Goal: Information Seeking & Learning: Learn about a topic

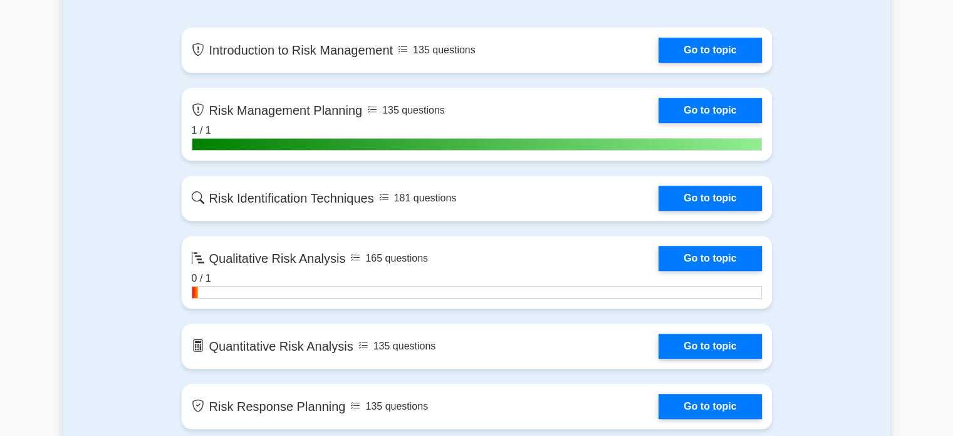
scroll to position [689, 0]
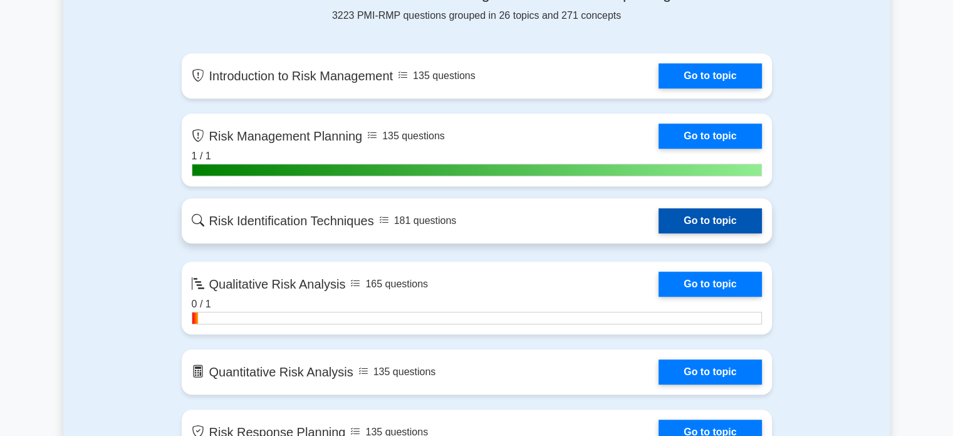
click at [698, 218] on link "Go to topic" at bounding box center [710, 220] width 103 height 25
click at [704, 220] on link "Go to topic" at bounding box center [710, 220] width 103 height 25
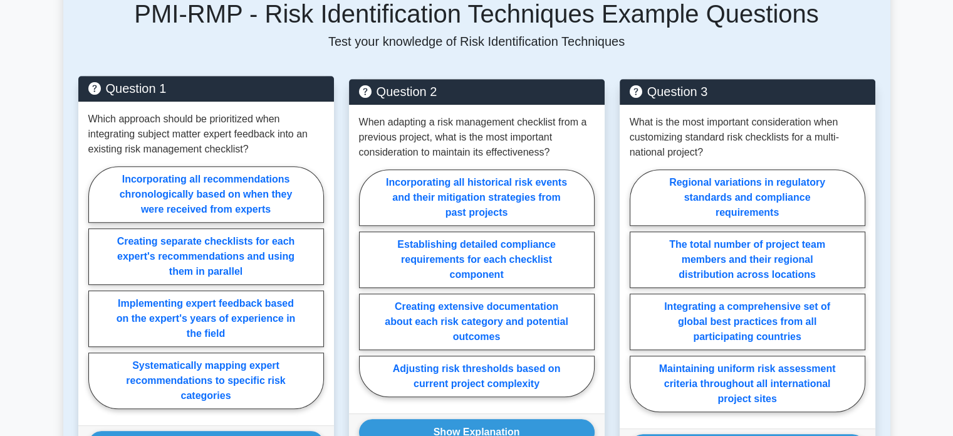
scroll to position [877, 0]
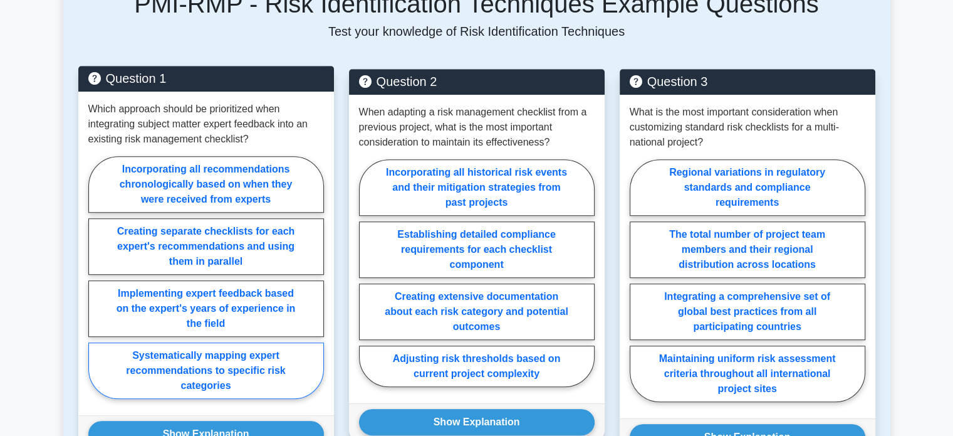
click at [192, 343] on label "Systematically mapping expert recommendations to specific risk categories" at bounding box center [206, 370] width 236 height 56
click at [97, 285] on input "Systematically mapping expert recommendations to specific risk categories" at bounding box center [92, 281] width 8 height 8
radio input "true"
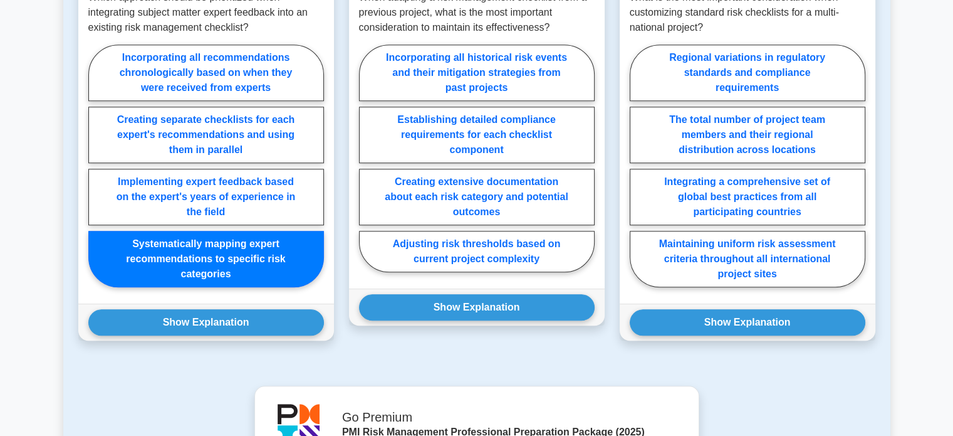
scroll to position [1003, 0]
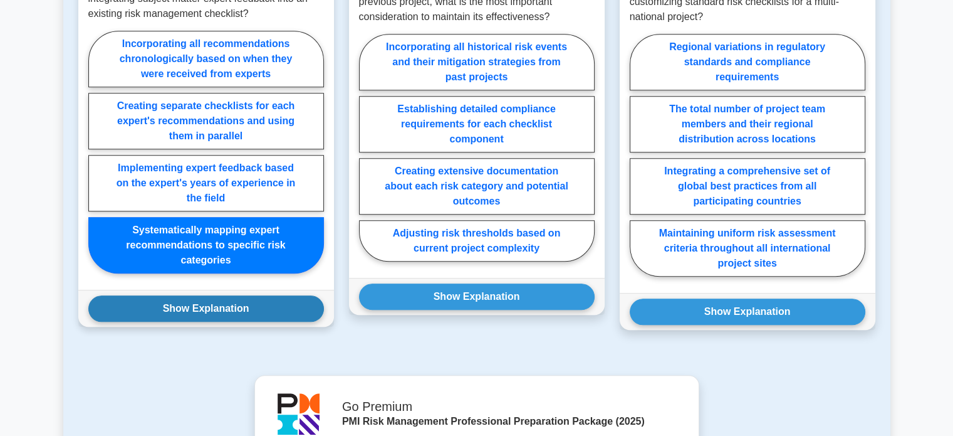
click at [190, 295] on button "Show Explanation" at bounding box center [206, 308] width 236 height 26
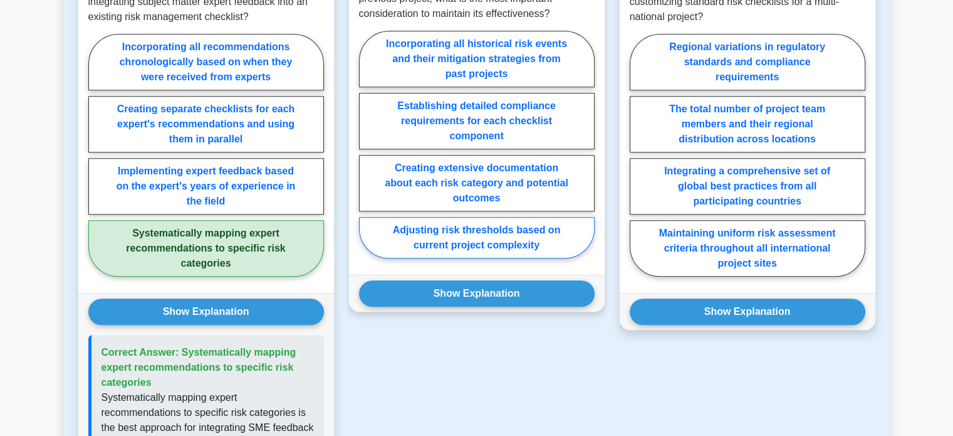
click at [479, 221] on label "Adjusting risk thresholds based on current project complexity" at bounding box center [477, 237] width 236 height 41
click at [367, 152] on input "Adjusting risk thresholds based on current project complexity" at bounding box center [363, 148] width 8 height 8
radio input "true"
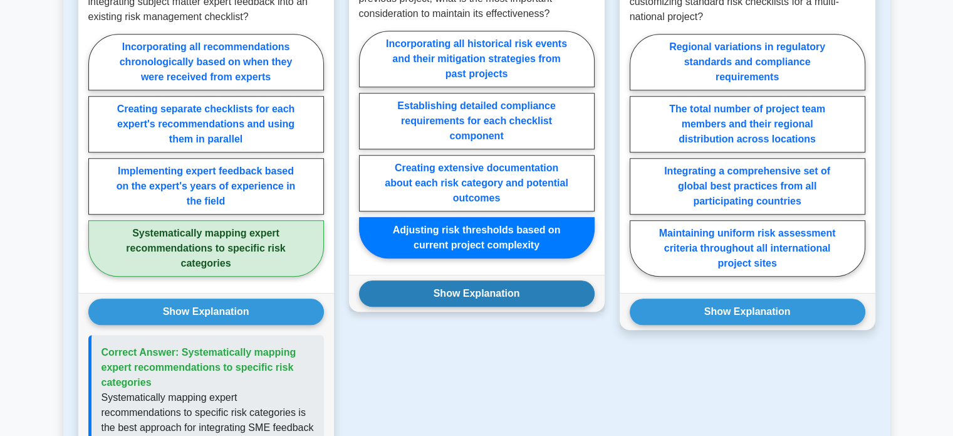
click at [464, 280] on button "Show Explanation" at bounding box center [477, 293] width 236 height 26
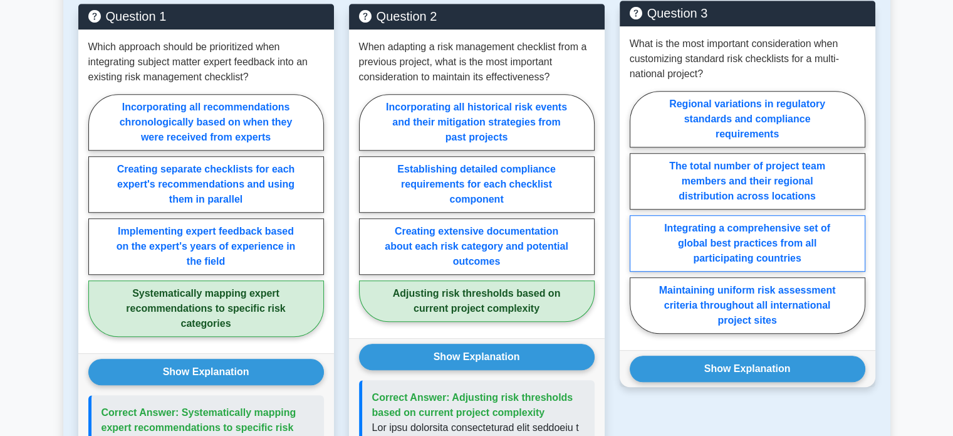
scroll to position [877, 0]
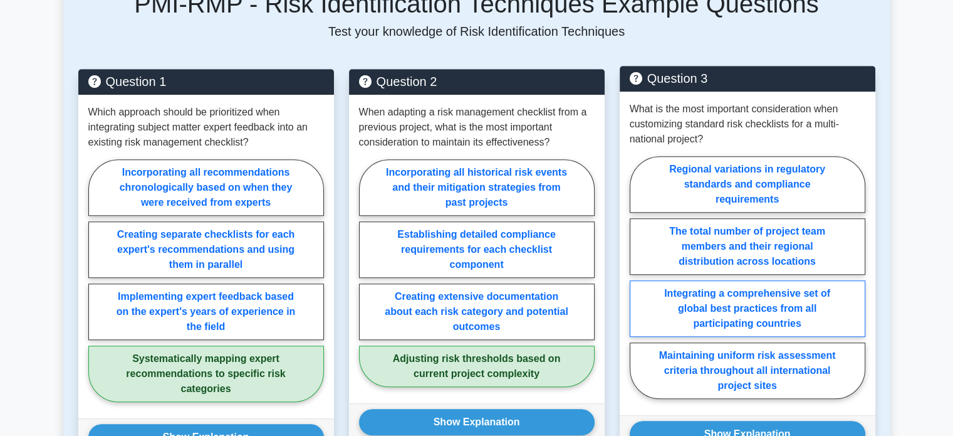
click at [708, 280] on label "Integrating a comprehensive set of global best practices from all participating…" at bounding box center [748, 308] width 236 height 56
click at [638, 279] on input "Integrating a comprehensive set of global best practices from all participating…" at bounding box center [634, 281] width 8 height 8
radio input "true"
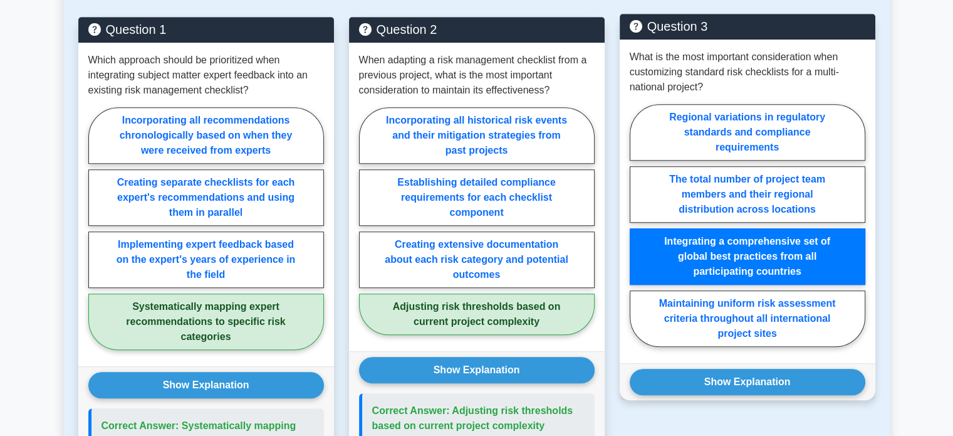
scroll to position [1065, 0]
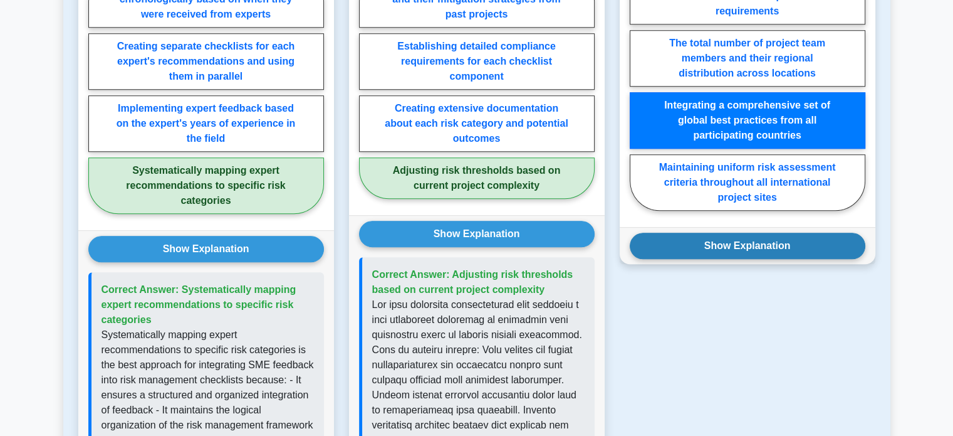
click at [717, 232] on button "Show Explanation" at bounding box center [748, 245] width 236 height 26
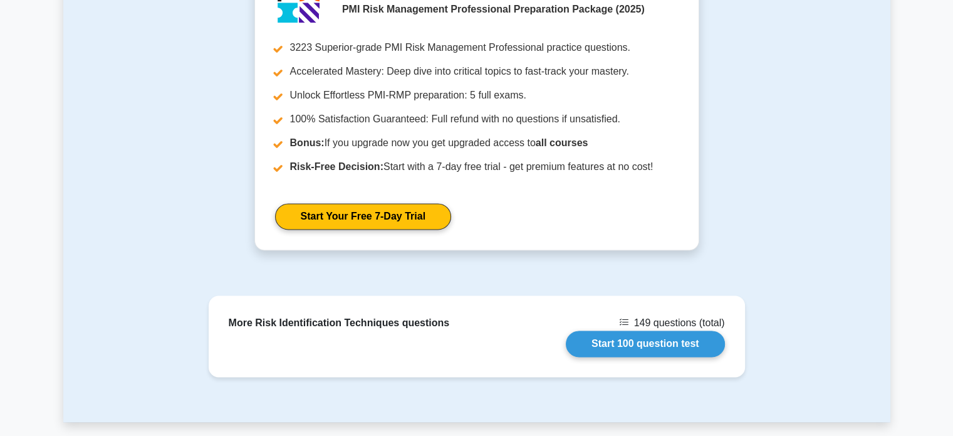
scroll to position [1943, 0]
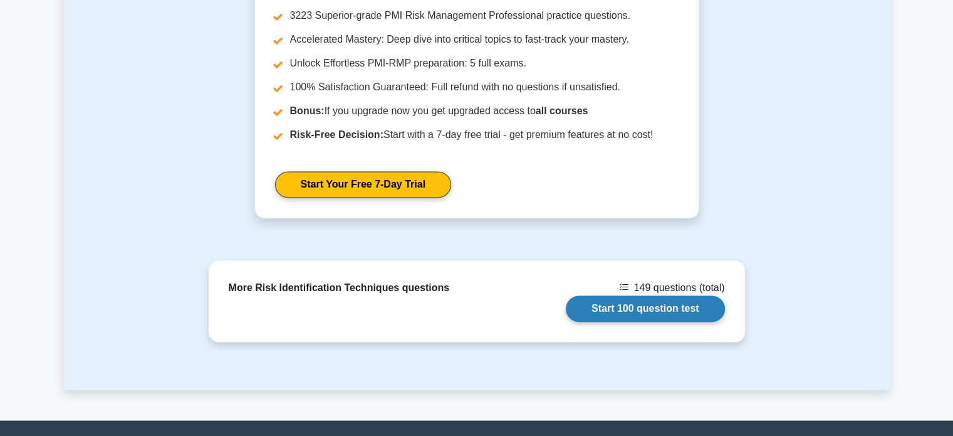
click at [649, 295] on link "Start 100 question test" at bounding box center [645, 308] width 159 height 26
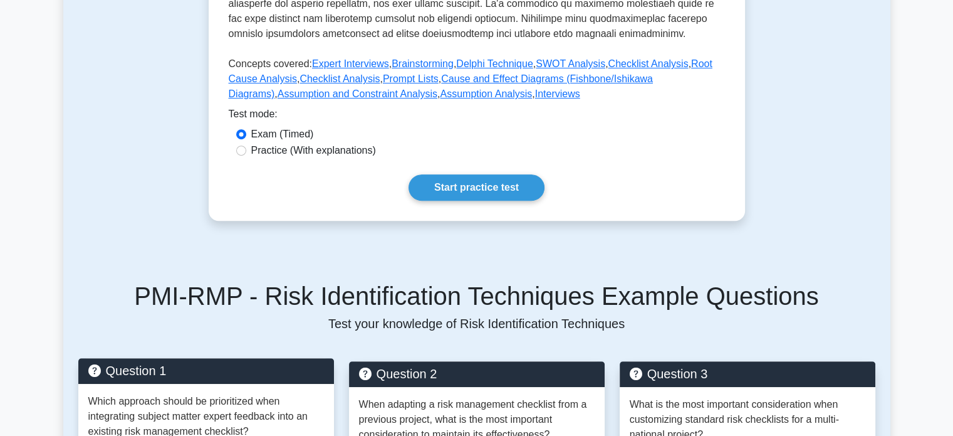
scroll to position [564, 0]
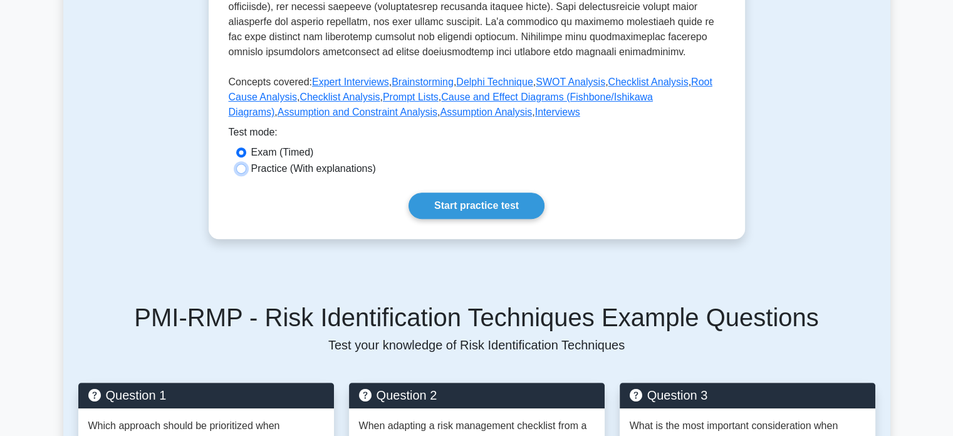
click at [241, 164] on input "Practice (With explanations)" at bounding box center [241, 169] width 10 height 10
radio input "true"
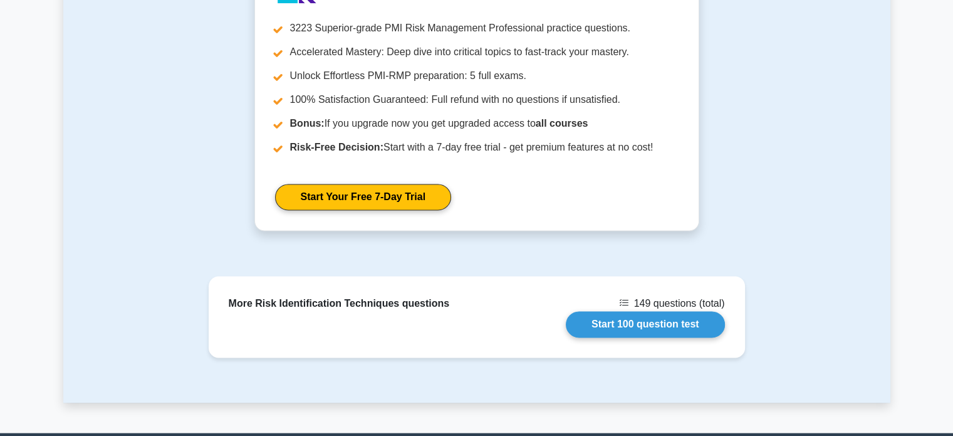
scroll to position [2018, 0]
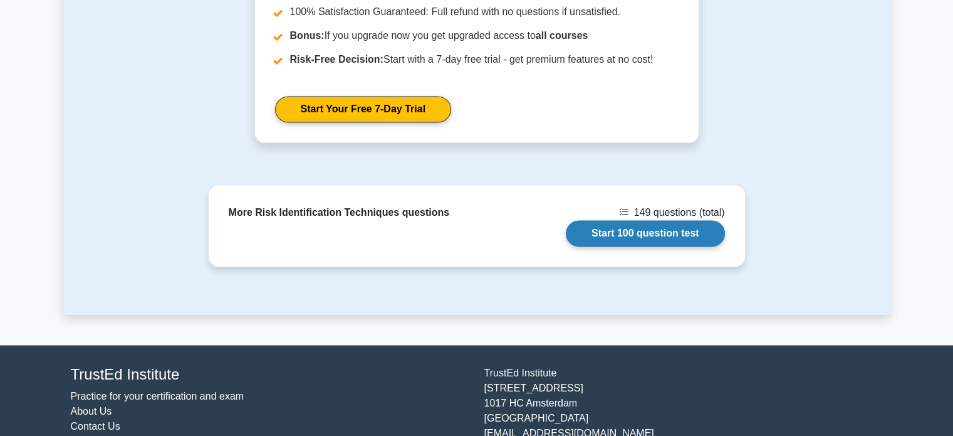
click at [635, 220] on link "Start 100 question test" at bounding box center [645, 233] width 159 height 26
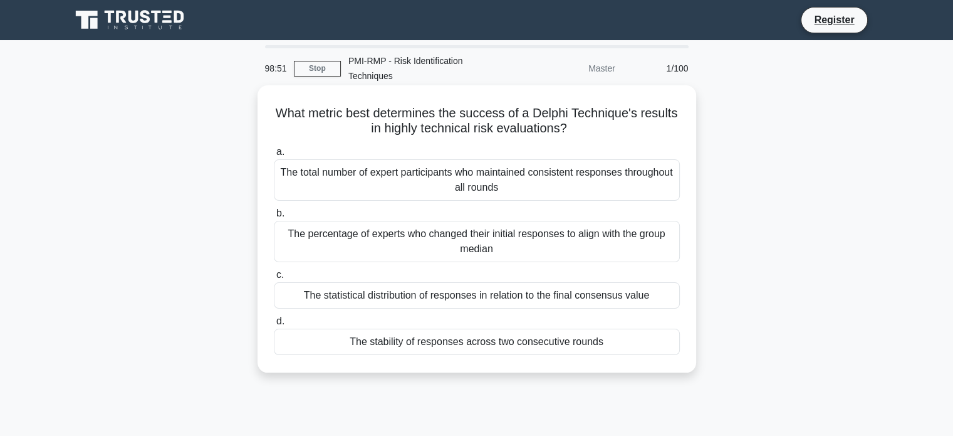
click at [498, 175] on div "The total number of expert participants who maintained consistent responses thr…" at bounding box center [477, 179] width 406 height 41
click at [274, 156] on input "a. The total number of expert participants who maintained consistent responses …" at bounding box center [274, 152] width 0 height 8
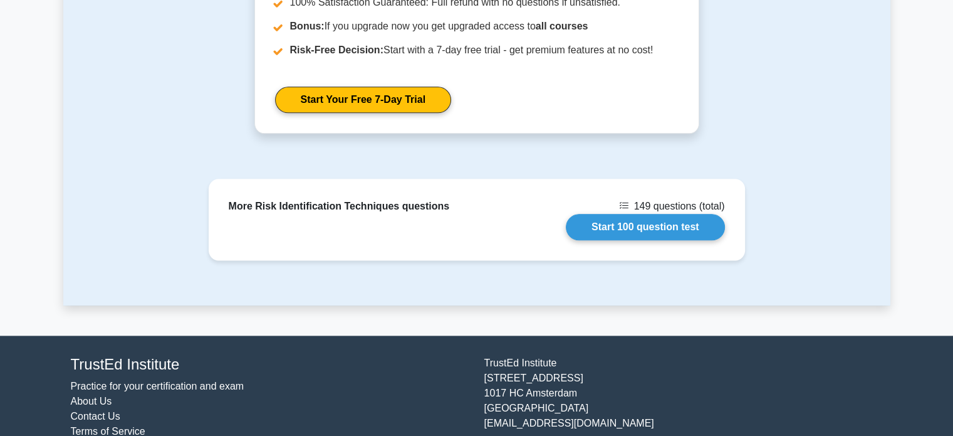
scroll to position [1536, 0]
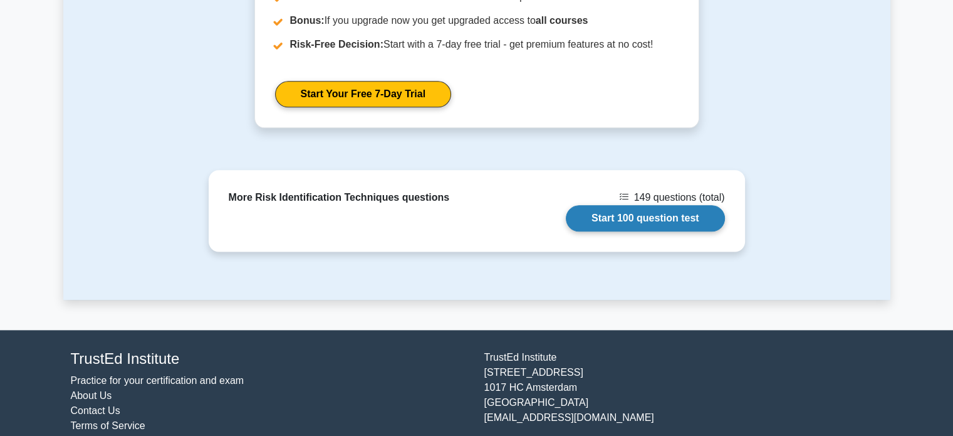
click at [642, 205] on link "Start 100 question test" at bounding box center [645, 218] width 159 height 26
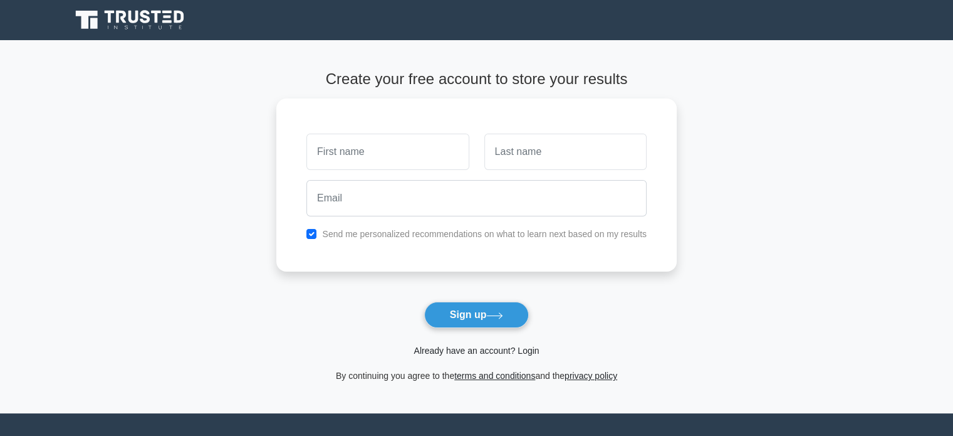
click at [476, 355] on link "Already have an account? Login" at bounding box center [476, 350] width 125 height 10
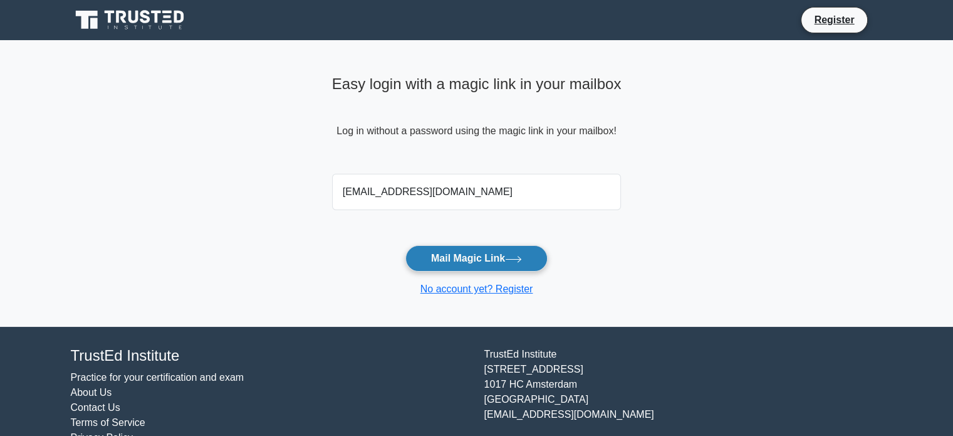
type input "[EMAIL_ADDRESS][DOMAIN_NAME]"
click at [486, 259] on button "Mail Magic Link" at bounding box center [476, 258] width 142 height 26
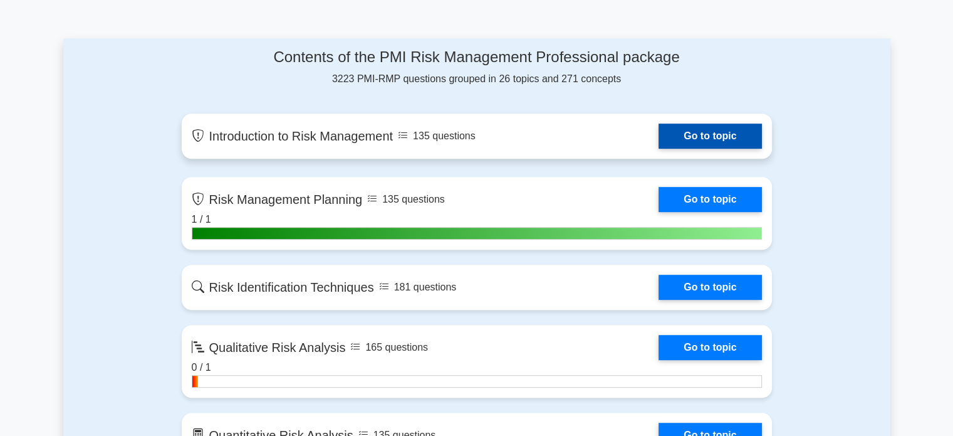
scroll to position [627, 0]
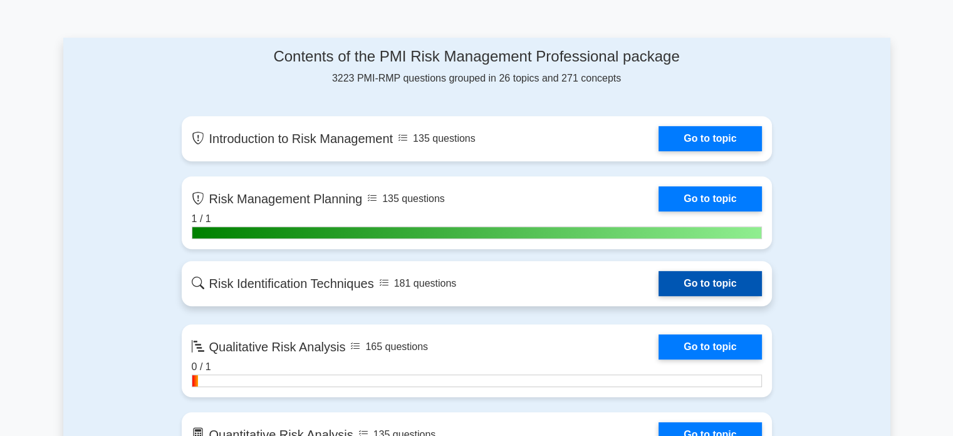
click at [699, 282] on link "Go to topic" at bounding box center [710, 283] width 103 height 25
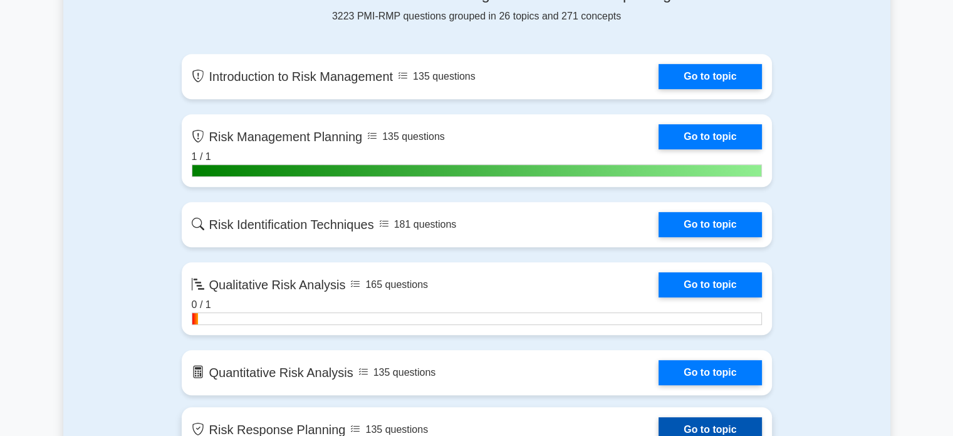
scroll to position [815, 0]
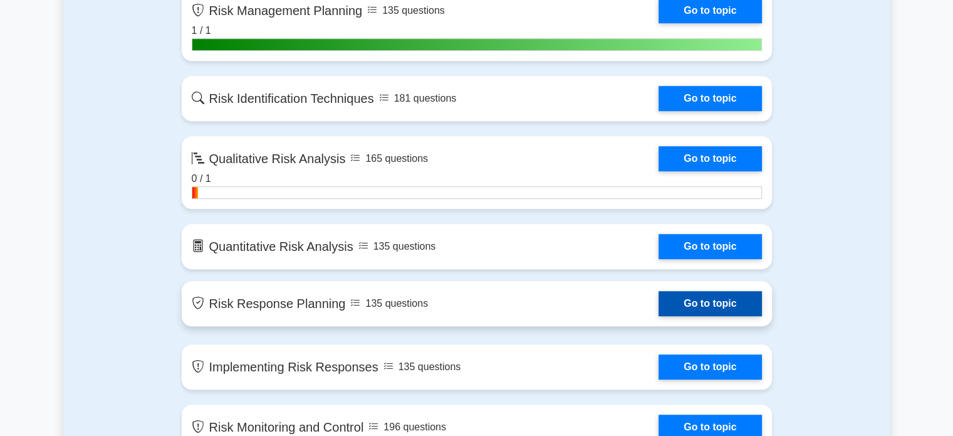
click at [709, 305] on link "Go to topic" at bounding box center [710, 303] width 103 height 25
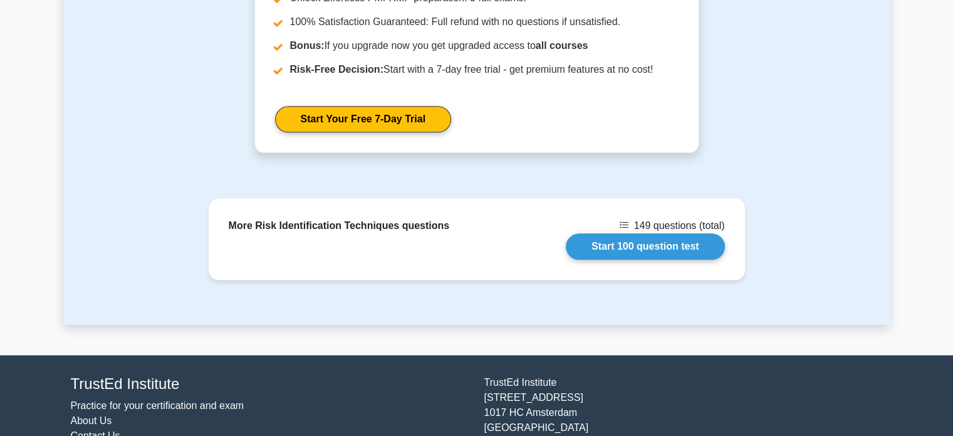
scroll to position [1536, 0]
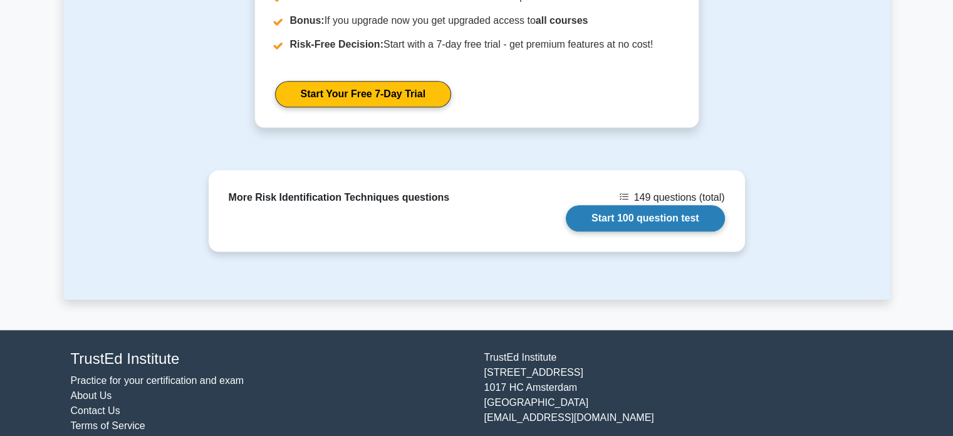
click at [637, 205] on link "Start 100 question test" at bounding box center [645, 218] width 159 height 26
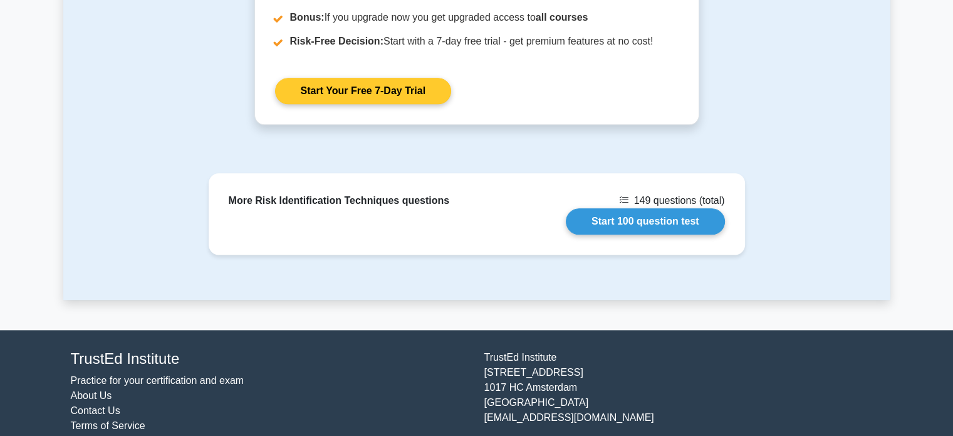
click at [358, 78] on link "Start Your Free 7-Day Trial" at bounding box center [363, 91] width 176 height 26
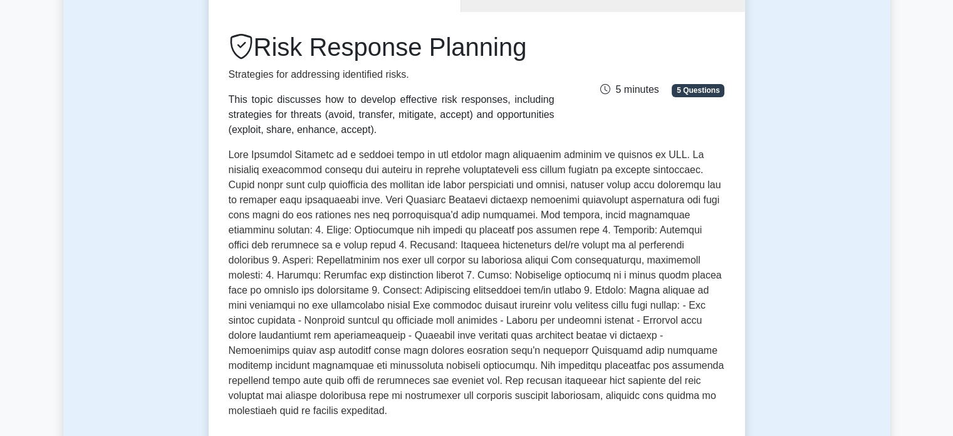
scroll to position [313, 0]
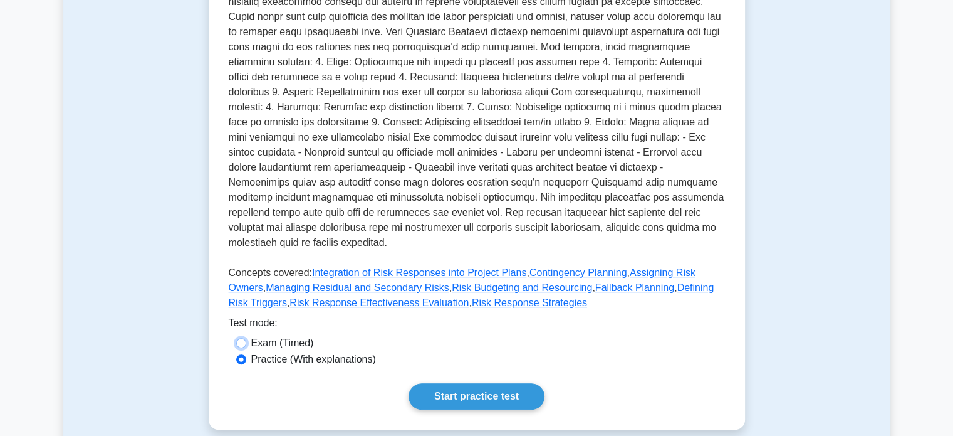
click at [239, 338] on input "Exam (Timed)" at bounding box center [241, 343] width 10 height 10
radio input "true"
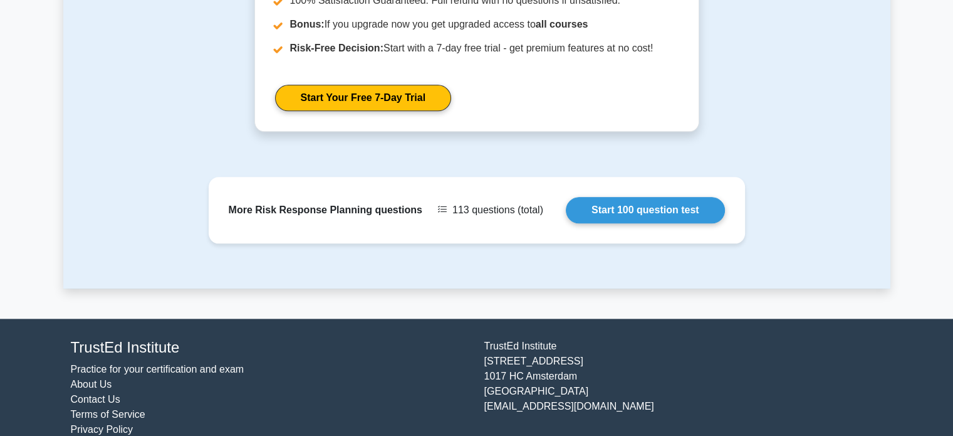
scroll to position [1491, 0]
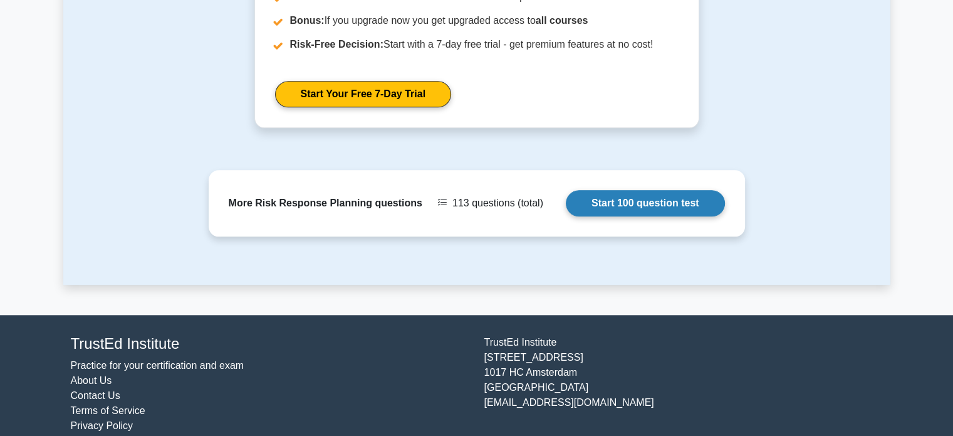
click at [650, 190] on link "Start 100 question test" at bounding box center [645, 203] width 159 height 26
